Goal: Information Seeking & Learning: Learn about a topic

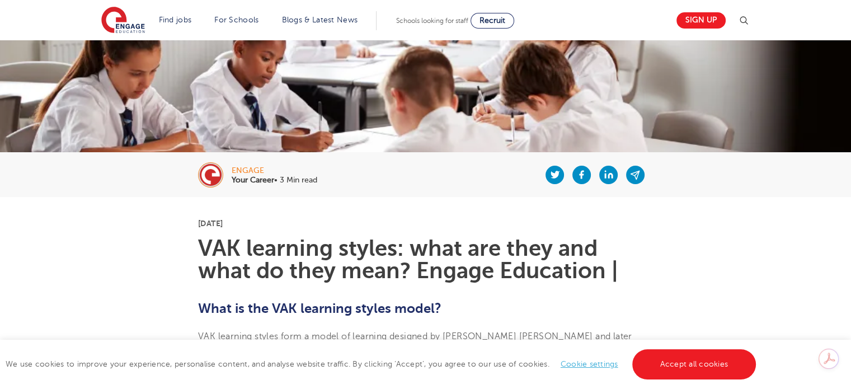
scroll to position [112, 0]
click at [697, 369] on link "Accept all cookies" at bounding box center [694, 364] width 124 height 30
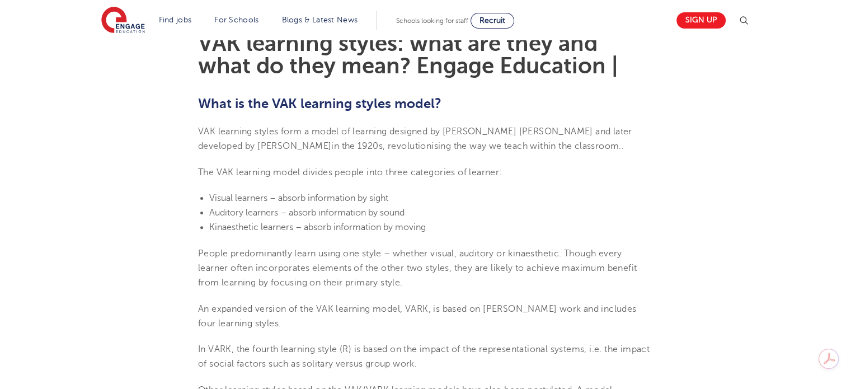
scroll to position [336, 0]
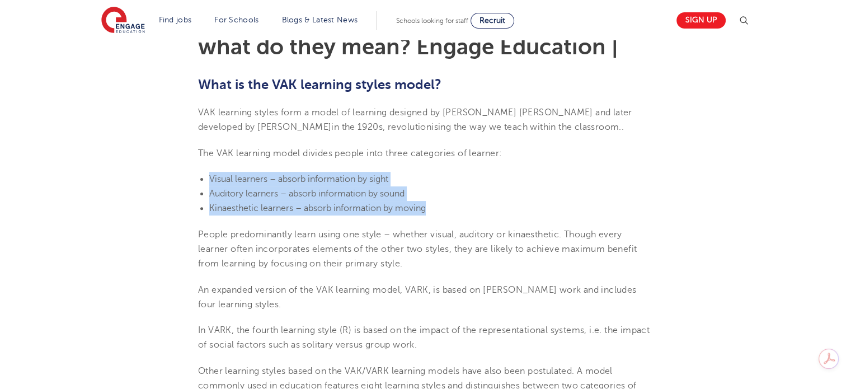
drag, startPoint x: 429, startPoint y: 209, endPoint x: 211, endPoint y: 181, distance: 219.5
click at [211, 181] on ul "Visual learners – absorb information by sight Auditory learners – absorb inform…" at bounding box center [425, 194] width 455 height 44
copy ul "Visual learners – absorb information by sight Auditory learners – absorb inform…"
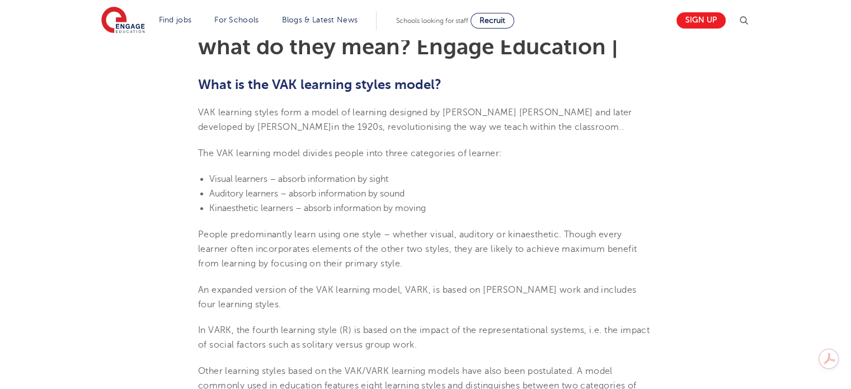
click at [288, 248] on span "People predominantly learn using one style – whether visual, auditory or kinaes…" at bounding box center [417, 249] width 439 height 40
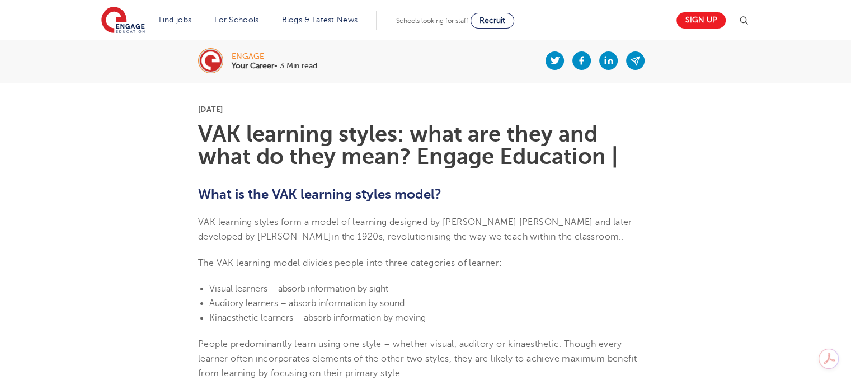
scroll to position [112, 0]
